Goal: Check status: Check status

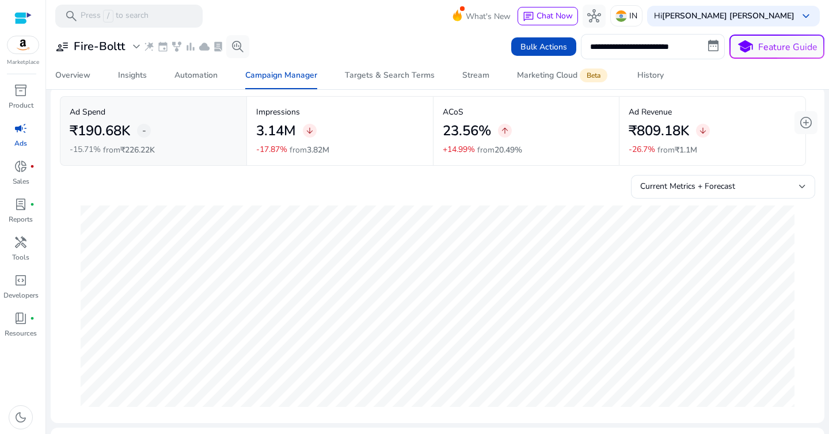
scroll to position [39, 0]
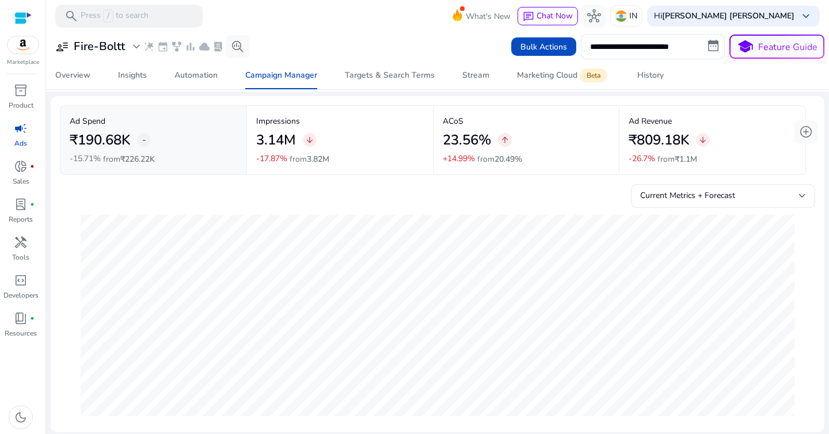
click at [443, 138] on h2 "23.56%" at bounding box center [467, 140] width 48 height 17
click at [468, 149] on h2 "23.56%" at bounding box center [467, 140] width 48 height 17
click at [380, 143] on div "3.14M arrow_downward" at bounding box center [340, 140] width 168 height 26
click at [185, 125] on p "Ad Spend" at bounding box center [154, 121] width 168 height 12
click at [355, 128] on div "3.14M arrow_downward" at bounding box center [340, 140] width 168 height 26
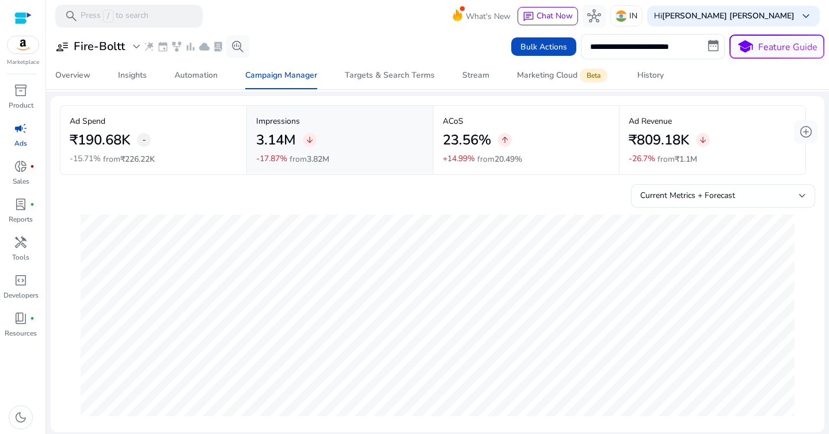
click at [501, 124] on p "ACoS" at bounding box center [527, 121] width 168 height 12
click at [378, 135] on div "3.14M arrow_downward" at bounding box center [340, 140] width 168 height 26
click at [530, 137] on div "23.56% arrow_upward" at bounding box center [527, 140] width 168 height 26
click at [373, 139] on div "3.14M arrow_downward" at bounding box center [340, 140] width 168 height 26
click at [202, 136] on div "₹190.68K -" at bounding box center [154, 140] width 168 height 26
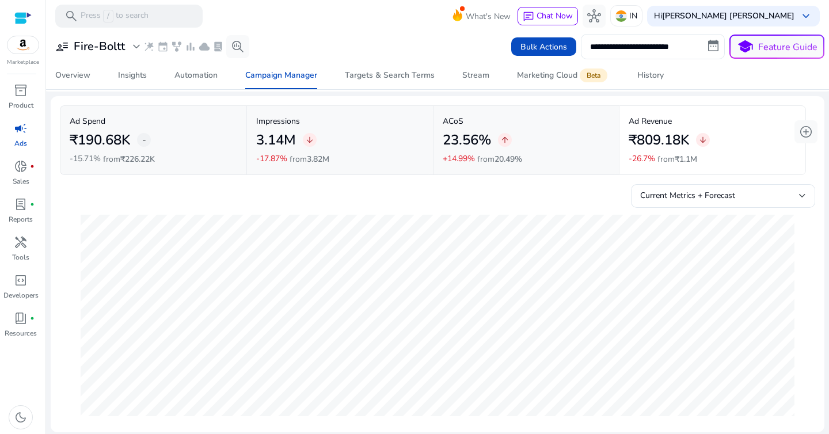
click at [649, 45] on input "**********" at bounding box center [653, 46] width 144 height 25
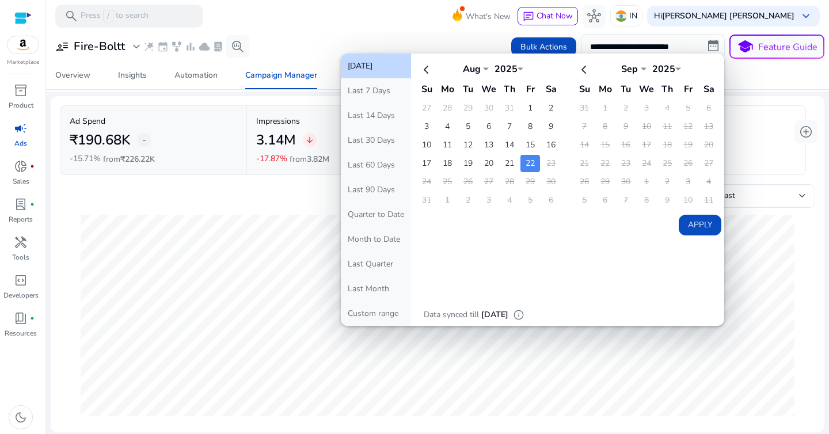
click at [387, 71] on button "[DATE]" at bounding box center [376, 66] width 70 height 25
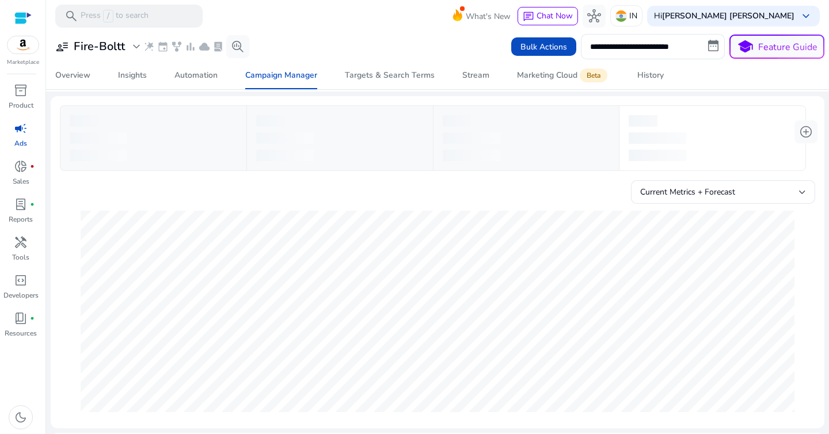
click at [354, 41] on div "**********" at bounding box center [438, 46] width 774 height 25
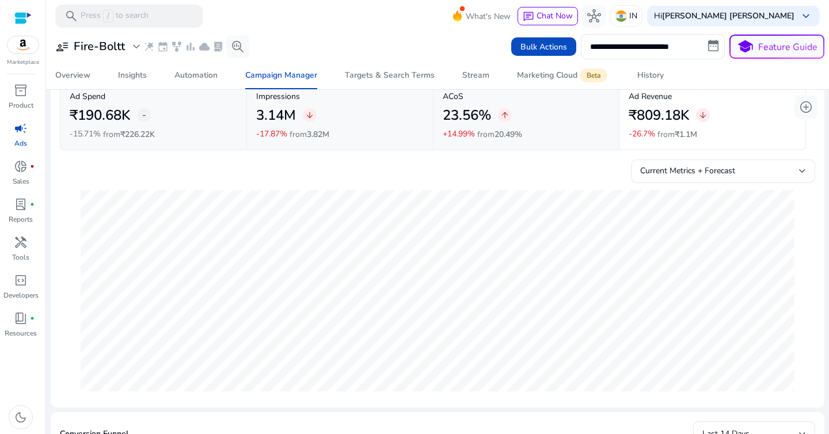
scroll to position [65, 0]
click at [547, 112] on div "23.56% arrow_upward" at bounding box center [527, 115] width 168 height 26
click at [361, 120] on div "3.14M arrow_downward" at bounding box center [340, 115] width 168 height 26
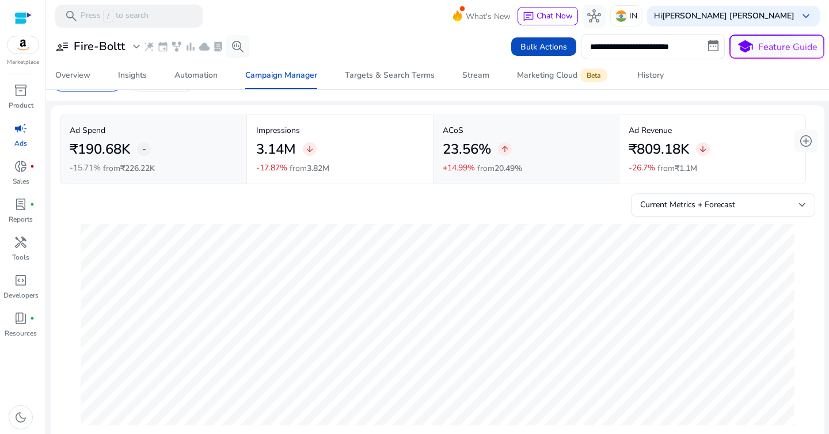
scroll to position [10, 0]
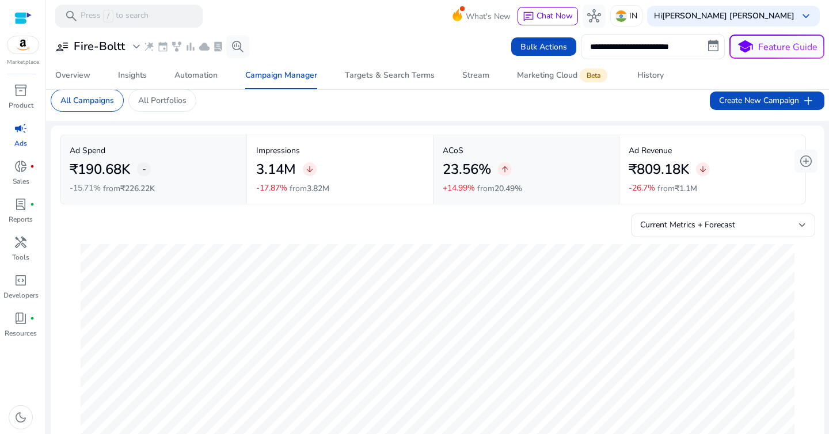
drag, startPoint x: 625, startPoint y: 189, endPoint x: 703, endPoint y: 187, distance: 77.8
click at [703, 187] on div "Ad Revenue ₹809.18K arrow_downward -26.7% from ₹1.1M" at bounding box center [713, 170] width 168 height 50
click at [703, 186] on div "Ad Revenue ₹809.18K arrow_downward -26.7% from ₹1.1M" at bounding box center [713, 170] width 168 height 50
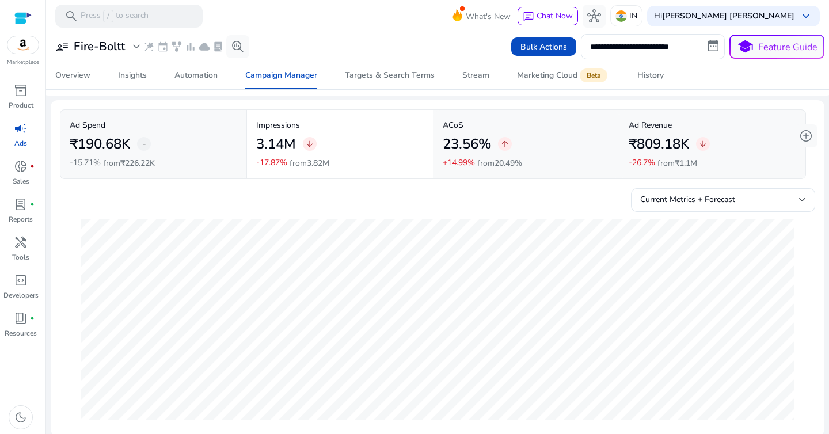
scroll to position [39, 0]
